Goal: Task Accomplishment & Management: Use online tool/utility

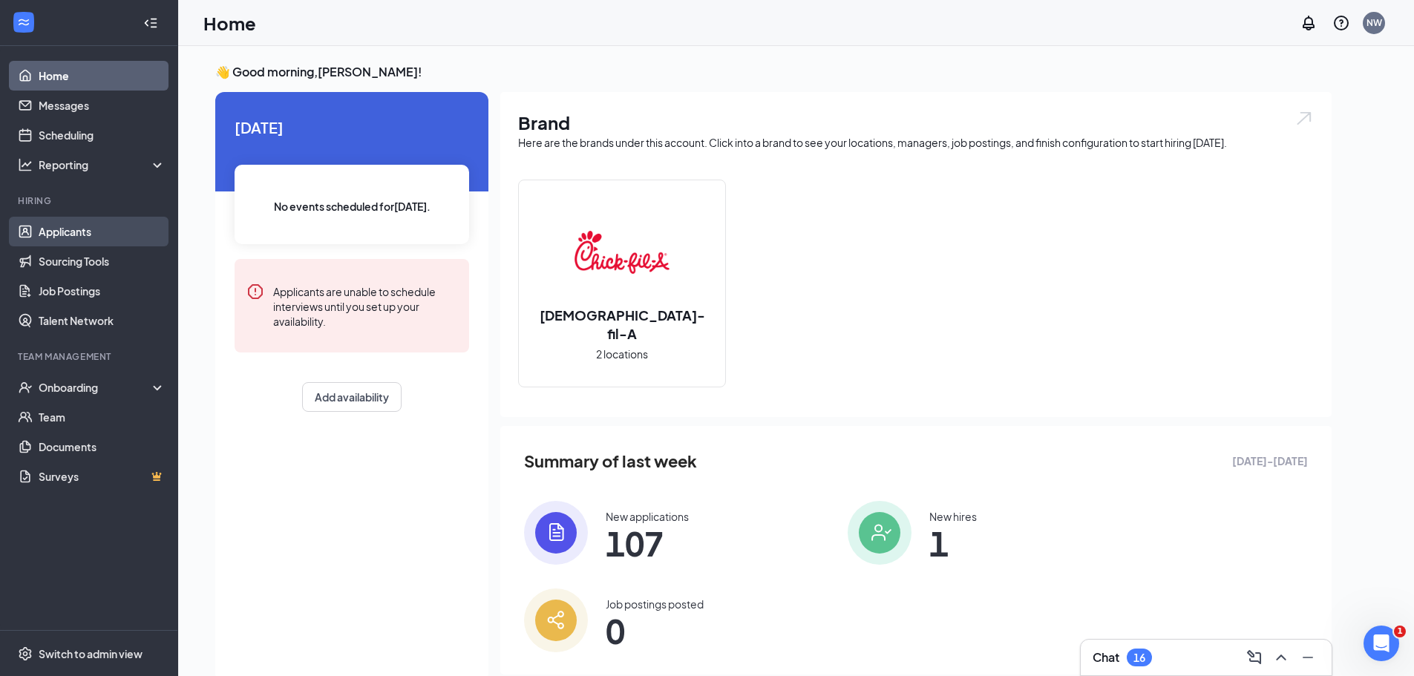
click at [86, 221] on link "Applicants" at bounding box center [102, 232] width 127 height 30
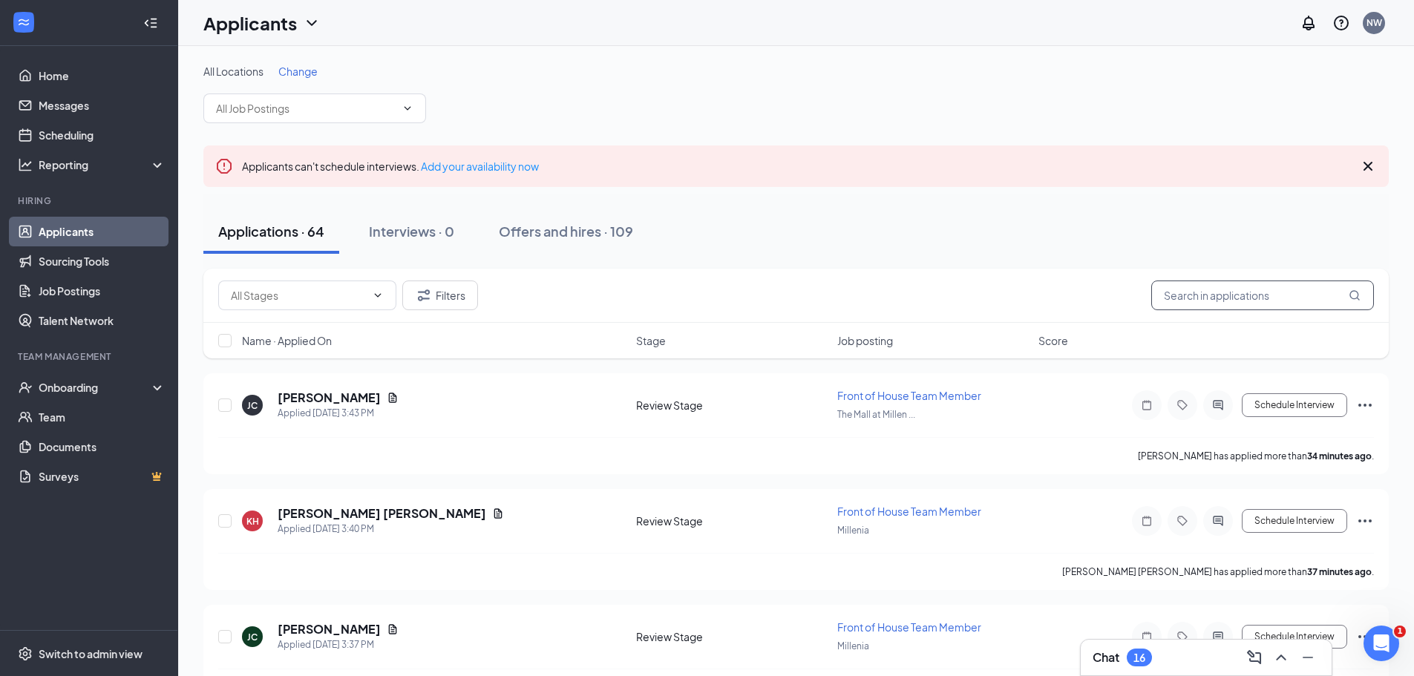
click at [1263, 287] on input "text" at bounding box center [1262, 295] width 223 height 30
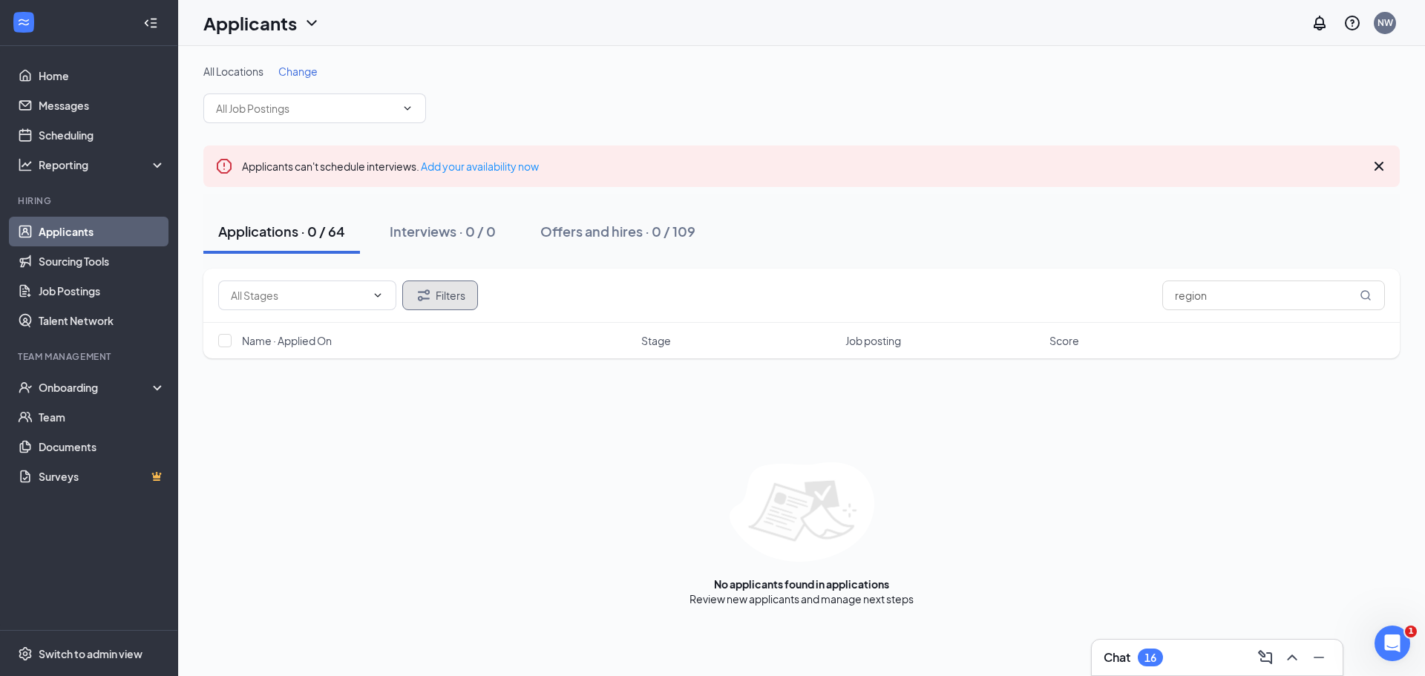
click at [440, 283] on button "Filters" at bounding box center [440, 295] width 76 height 30
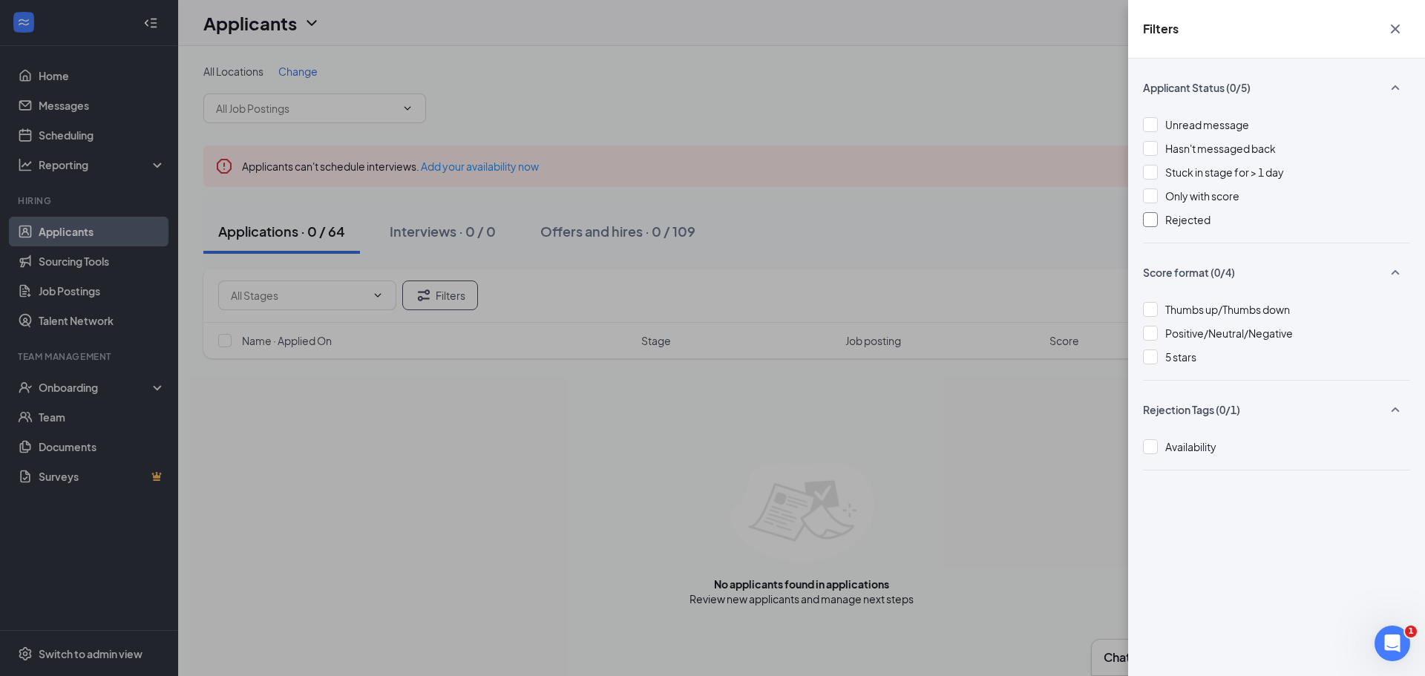
click at [1173, 219] on span "Rejected" at bounding box center [1187, 219] width 45 height 13
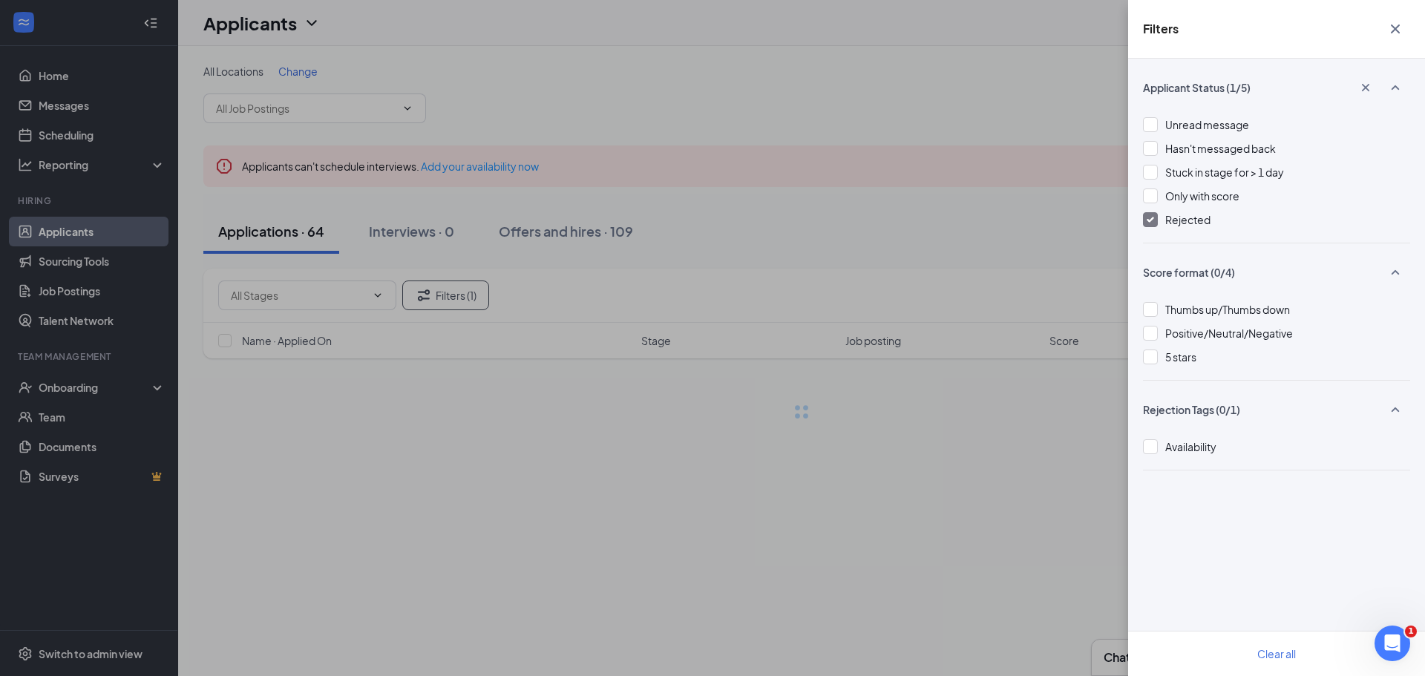
click at [1080, 548] on div "Filters Applicant Status (1/5) Unread message Hasn't messaged back Stuck in sta…" at bounding box center [712, 338] width 1425 height 676
click at [996, 243] on div "Filters Applicant Status (1/5) Unread message Hasn't messaged back Stuck in sta…" at bounding box center [712, 338] width 1425 height 676
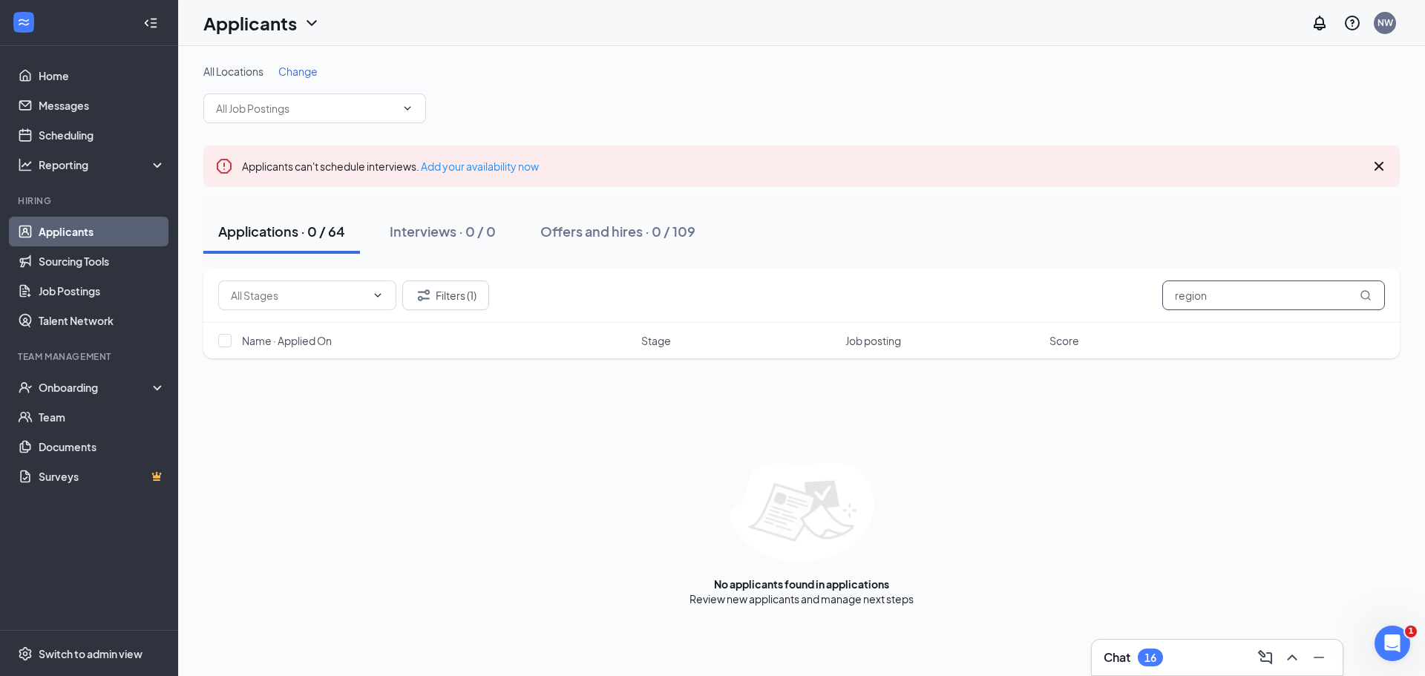
click at [1233, 306] on input "region" at bounding box center [1273, 295] width 223 height 30
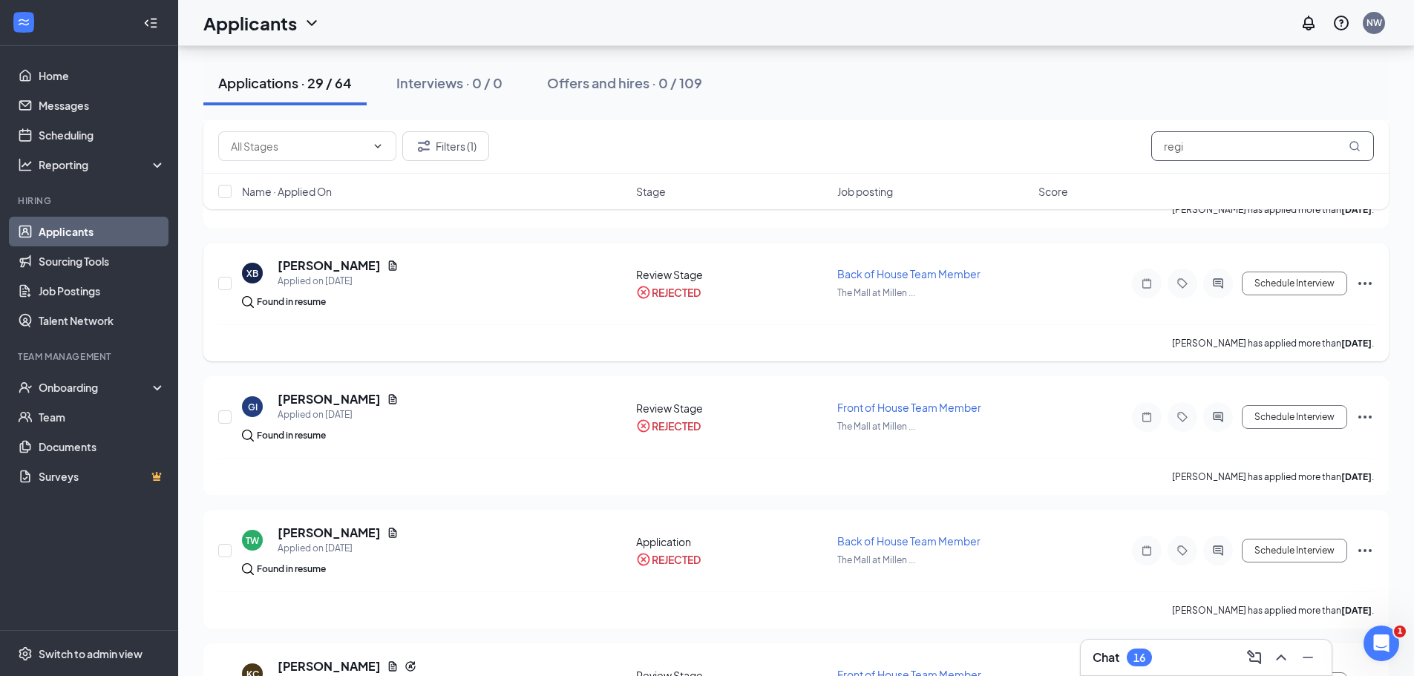
scroll to position [1113, 0]
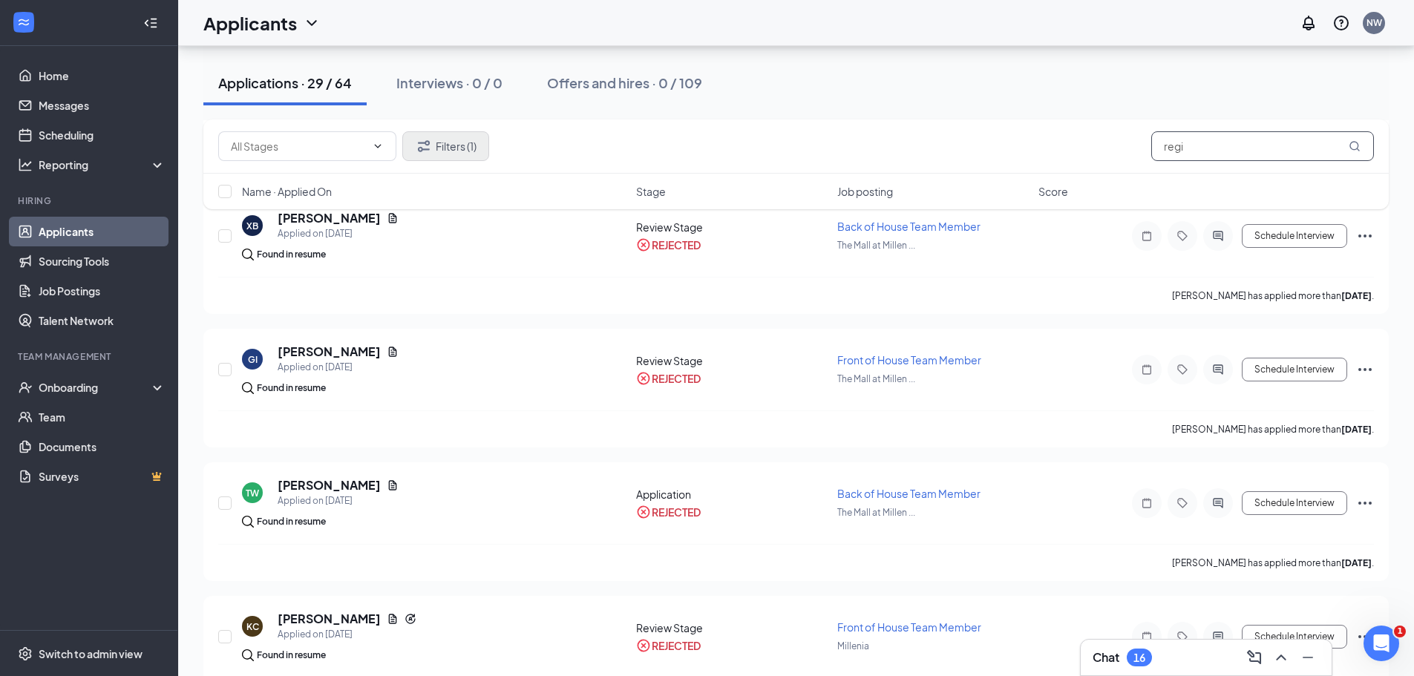
type input "regi"
click at [485, 149] on button "Filters (1)" at bounding box center [445, 146] width 87 height 30
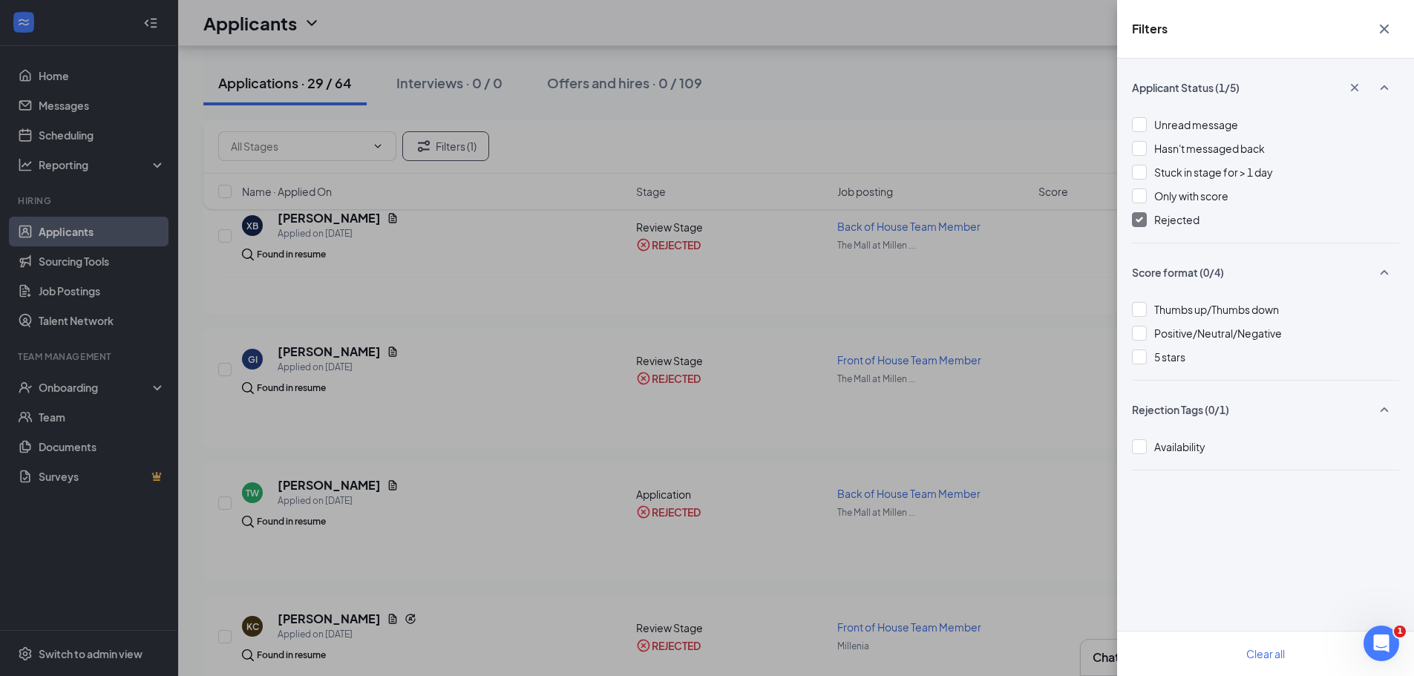
click at [1136, 218] on img at bounding box center [1138, 220] width 7 height 6
